Goal: Browse casually

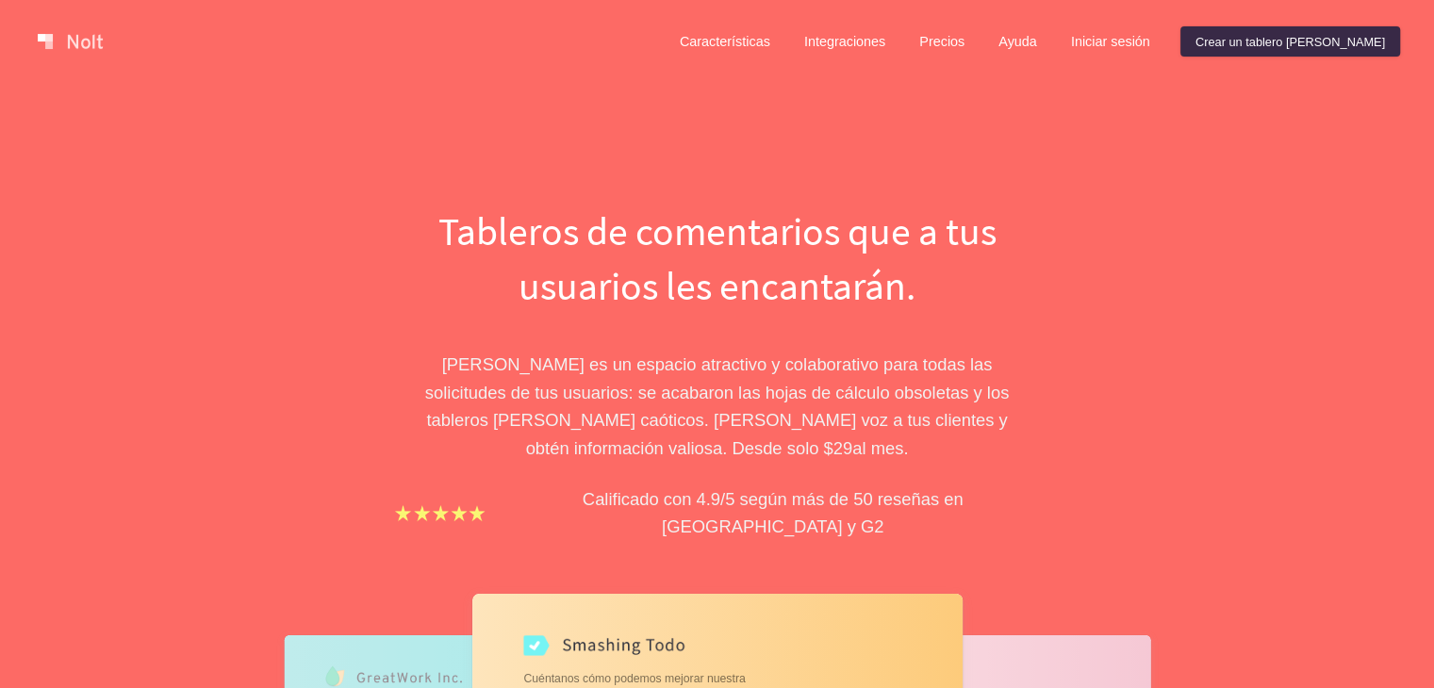
click at [1071, 244] on div "Tableros de comentarios que a tus usuarios les encantarán. [PERSON_NAME] es un …" at bounding box center [717, 668] width 849 height 928
click at [77, 44] on link at bounding box center [70, 41] width 80 height 30
click at [91, 43] on link at bounding box center [70, 41] width 80 height 30
click at [90, 40] on link at bounding box center [70, 41] width 80 height 30
click at [84, 39] on link at bounding box center [70, 41] width 80 height 30
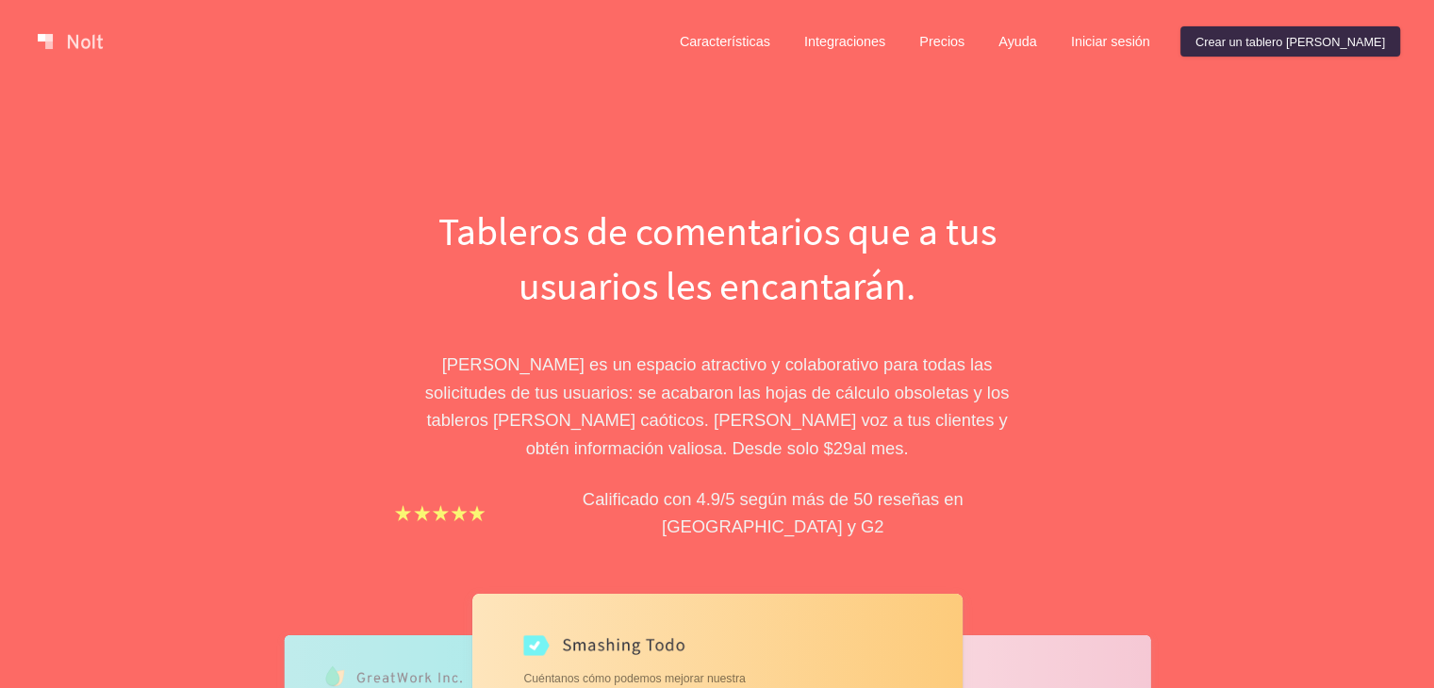
click at [83, 17] on div "Características Integraciones Precios Ayuda Iniciar sesión Crear un tablero [PE…" at bounding box center [717, 41] width 1434 height 83
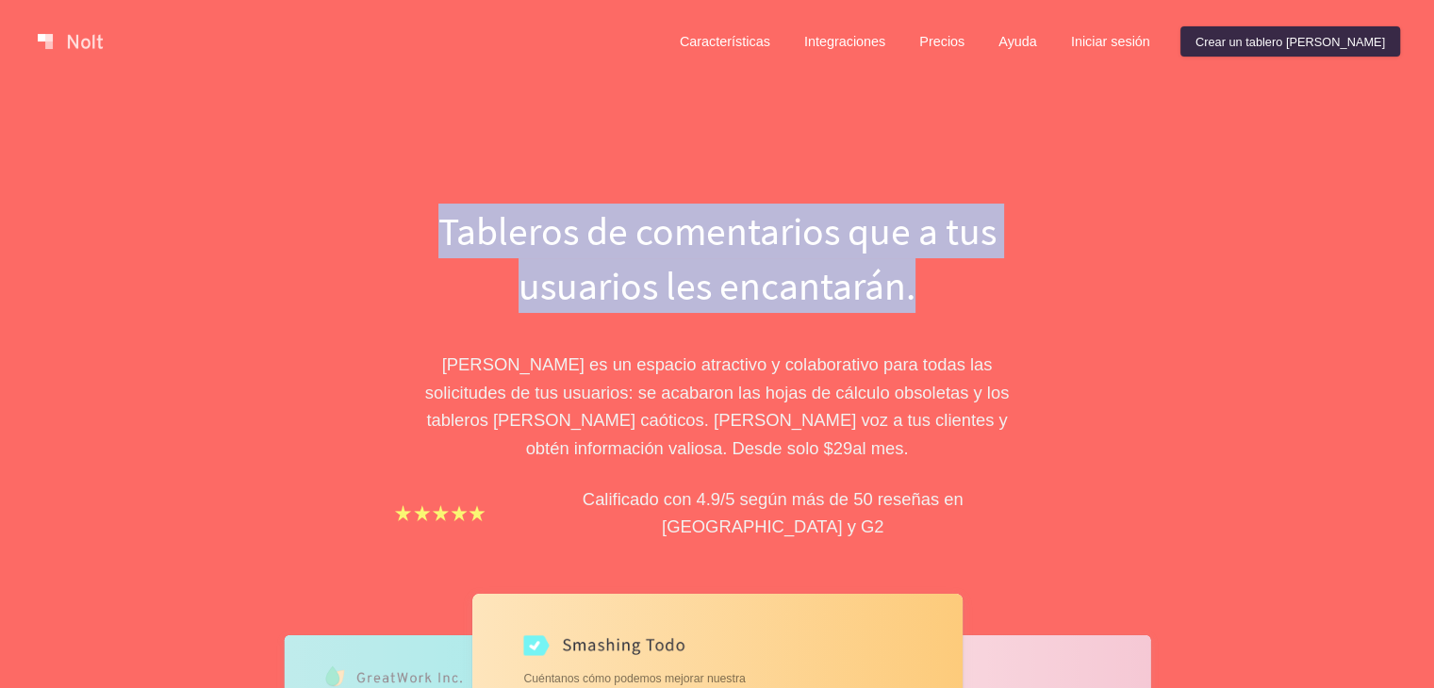
drag, startPoint x: 102, startPoint y: 28, endPoint x: 772, endPoint y: 220, distance: 697.3
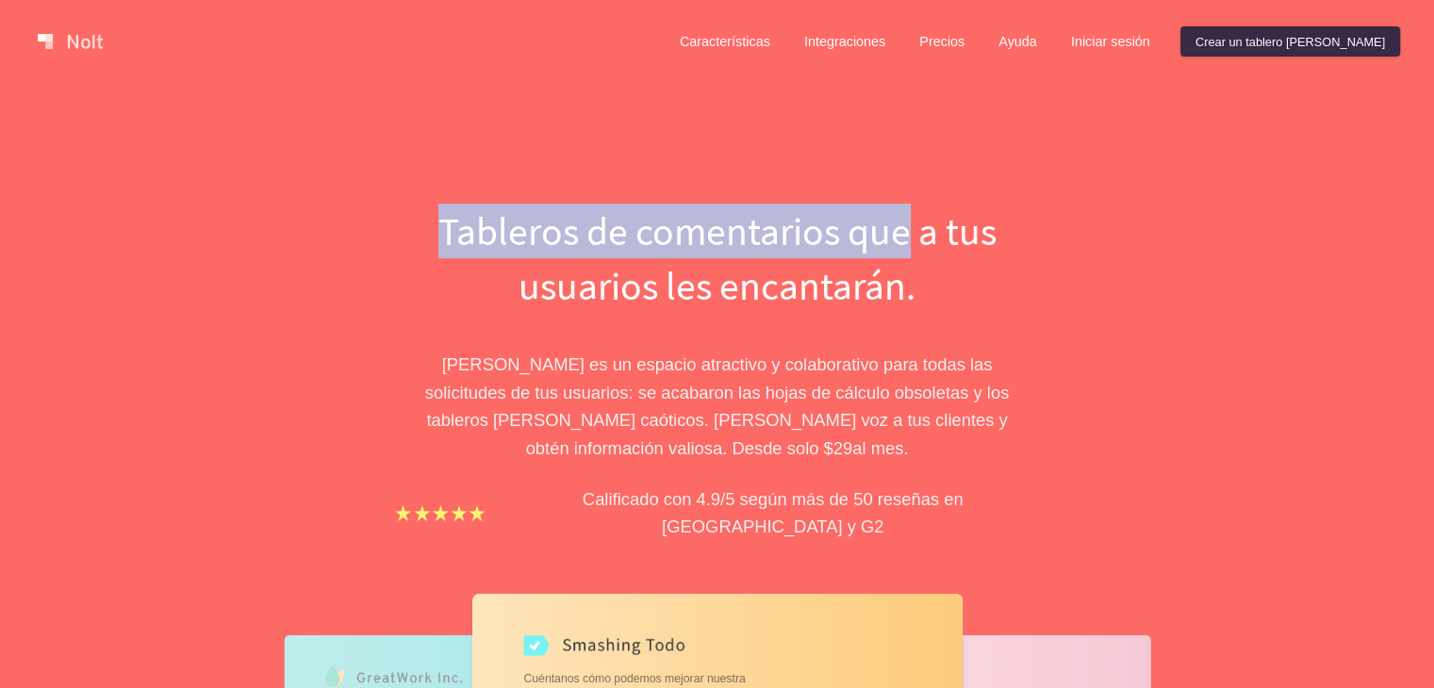
click at [541, 123] on div "Tableros de comentarios que a tus usuarios les encantarán. [PERSON_NAME] es un …" at bounding box center [717, 619] width 1434 height 1072
